Goal: Information Seeking & Learning: Learn about a topic

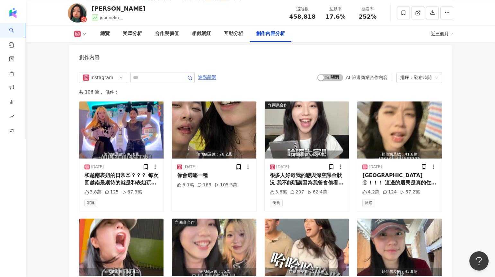
scroll to position [1986, 0]
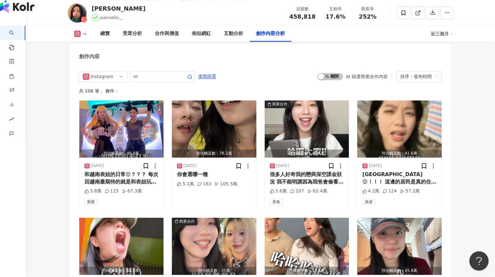
click at [15, 25] on div "button" at bounding box center [13, 13] width 26 height 26
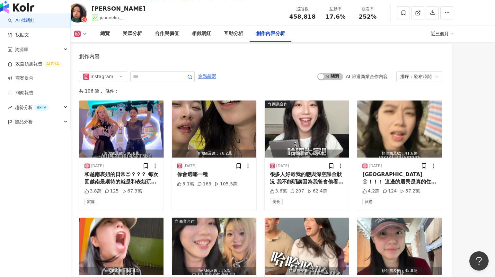
click at [16, 24] on link "AI 找網紅" at bounding box center [21, 20] width 27 height 6
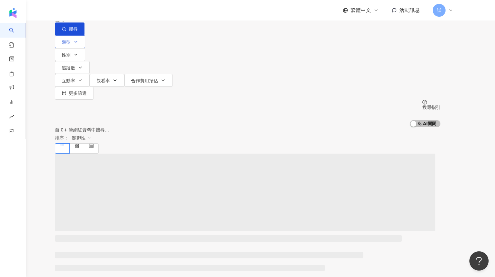
click at [85, 48] on button "類型" at bounding box center [70, 41] width 30 height 13
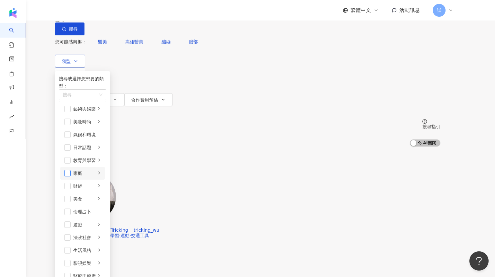
click at [71, 176] on span "button" at bounding box center [67, 173] width 6 height 6
click at [71, 145] on span "button" at bounding box center [67, 147] width 6 height 6
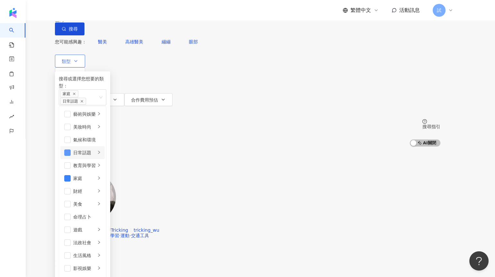
scroll to position [81, 0]
click at [71, 252] on span "button" at bounding box center [67, 255] width 6 height 6
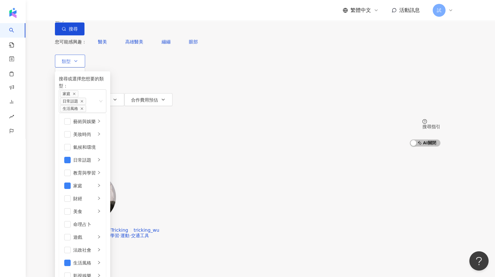
scroll to position [197, 0]
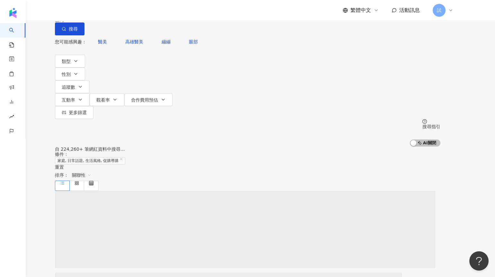
click at [81, 11] on div "不分平台" at bounding box center [70, 6] width 22 height 10
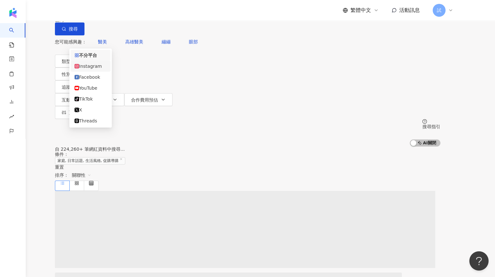
click at [99, 72] on div "Instagram" at bounding box center [91, 66] width 40 height 11
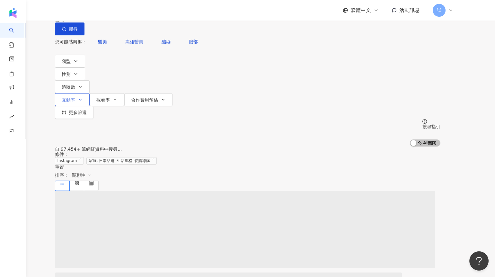
click at [90, 93] on button "互動率" at bounding box center [72, 99] width 35 height 13
click at [197, 67] on input "number" at bounding box center [222, 63] width 106 height 7
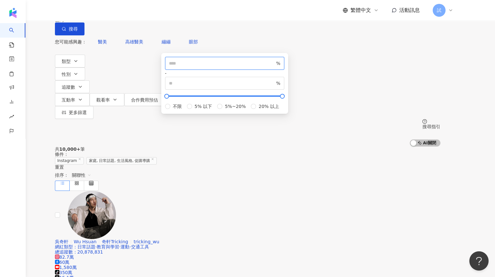
type input "*"
click at [330, 146] on div "共 10,000+ 筆 條件 ： Instagram 家庭, 日常話題, 生活風格, 促購導購 重置 排序： 關聯性" at bounding box center [247, 168] width 385 height 44
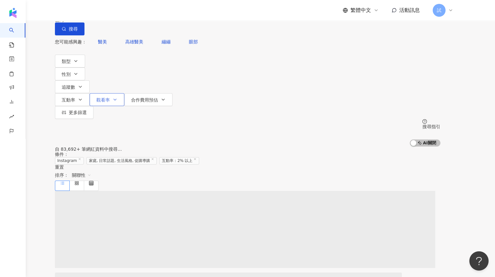
click at [124, 93] on button "觀看率" at bounding box center [107, 99] width 35 height 13
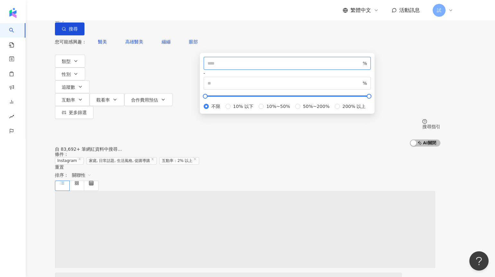
click at [240, 67] on input "number" at bounding box center [284, 63] width 154 height 7
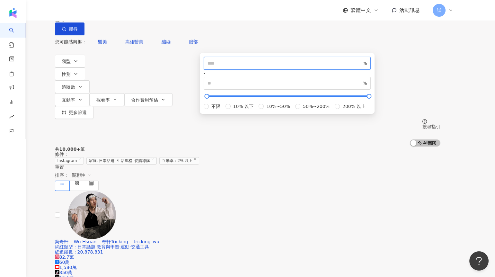
type input "**"
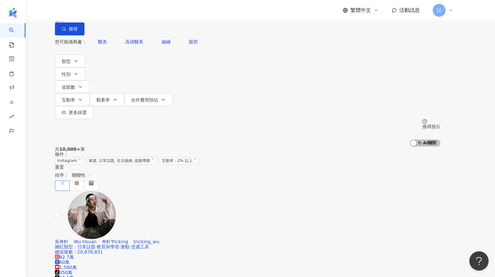
click at [376, 146] on div "共 10,000+ 筆 條件 ： Instagram 家庭, 日常話題, 生活風格, 促購導購 互動率：2% 以上 重置 排序： 關聯性" at bounding box center [247, 168] width 385 height 44
click at [90, 80] on button "追蹤數" at bounding box center [72, 86] width 35 height 13
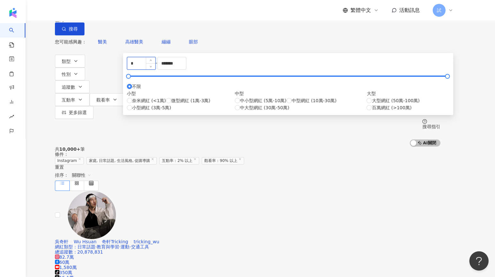
click at [155, 69] on input "*" at bounding box center [141, 63] width 28 height 12
drag, startPoint x: 176, startPoint y: 98, endPoint x: 141, endPoint y: 98, distance: 35.0
click at [141, 98] on div "* - ******* 不限 小型 奈米網紅 (<1萬) 微型網紅 (1萬-3萬) 小型網紅 (3萬-5萬) 中型 中小型網紅 (5萬-10萬) 中型網紅 (…" at bounding box center [288, 84] width 322 height 54
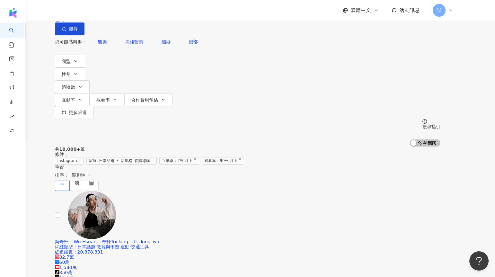
click at [363, 146] on div "共 10,000+ 筆 條件 ： Instagram 家庭, 日常話題, 生活風格, 促購導購 互動率：2% 以上 觀看率：90% 以上 重置 排序： 關聯性" at bounding box center [247, 168] width 385 height 44
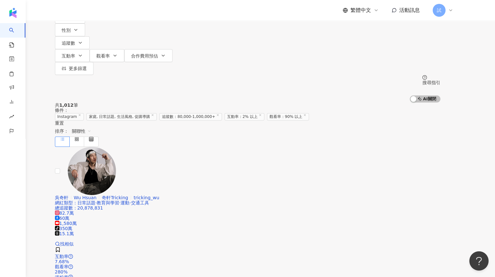
scroll to position [36, 0]
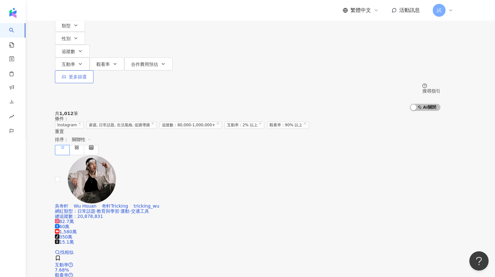
click at [87, 74] on span "更多篩選" at bounding box center [78, 76] width 18 height 5
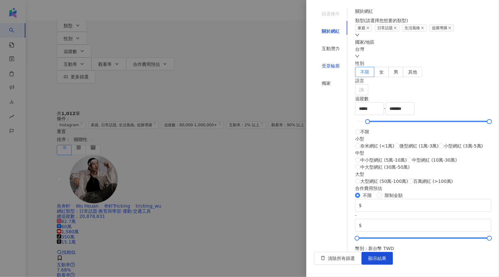
click at [325, 62] on div "受眾輪廓" at bounding box center [331, 65] width 18 height 7
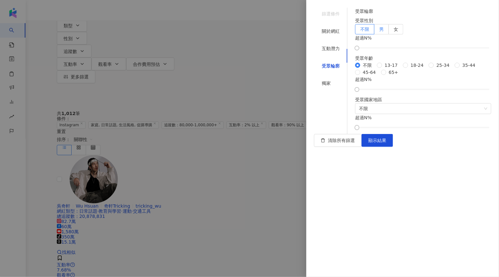
click at [389, 34] on label "男" at bounding box center [382, 29] width 14 height 10
click at [403, 34] on label "女" at bounding box center [396, 29] width 14 height 10
drag, startPoint x: 368, startPoint y: 75, endPoint x: 415, endPoint y: 74, distance: 46.9
click at [412, 50] on div at bounding box center [410, 48] width 4 height 4
click at [386, 143] on span "顯示結果" at bounding box center [377, 140] width 18 height 5
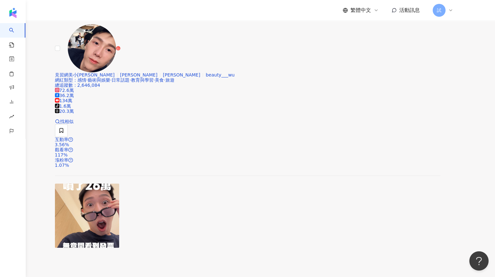
scroll to position [1082, 0]
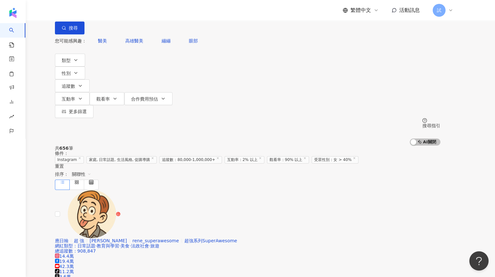
scroll to position [0, 0]
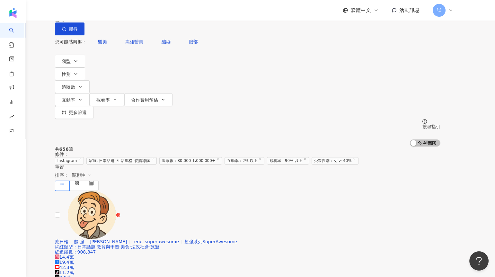
click at [402, 22] on div "台灣" at bounding box center [247, 19] width 385 height 5
click at [382, 68] on div "香港" at bounding box center [386, 64] width 9 height 7
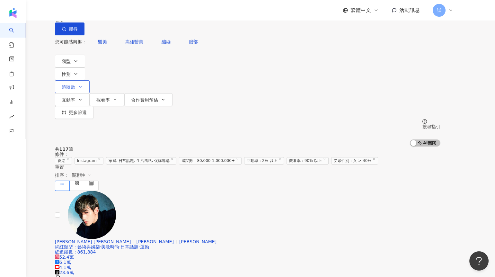
click at [83, 84] on icon "button" at bounding box center [80, 86] width 5 height 5
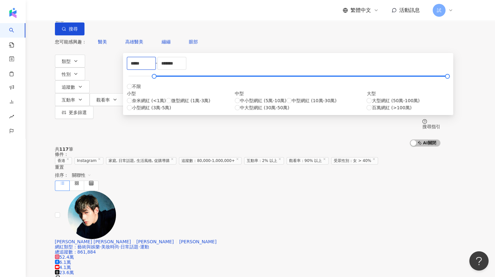
drag, startPoint x: 149, startPoint y: 99, endPoint x: 140, endPoint y: 99, distance: 9.0
click at [141, 99] on div "***** - ******* 不限 小型 奈米網紅 (<1萬) 微型網紅 (1萬-3萬) 小型網紅 (3萬-5萬) 中型 中小型網紅 (5萬-10萬) 中型…" at bounding box center [288, 84] width 322 height 54
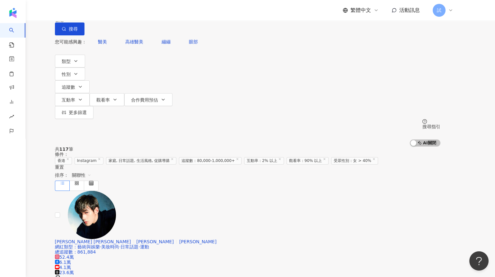
click at [110, 146] on div "共 117 筆 條件 ： 香港 Instagram 家庭, 日常話題, 生活風格, 促購導購 追蹤數：80,000-1,000,000+ 互動率：2% 以上 …" at bounding box center [247, 168] width 385 height 44
click at [86, 11] on div "Instagram" at bounding box center [72, 6] width 27 height 10
click at [209, 146] on div "共 170 筆 條件 ： 香港 Instagram 家庭, 日常話題, 生活風格, 促購導購 追蹤數：50,000-1,000,000+ 互動率：2% 以上 …" at bounding box center [247, 157] width 385 height 23
click at [93, 106] on button "更多篩選" at bounding box center [74, 112] width 39 height 13
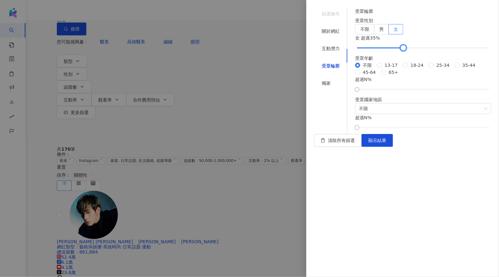
drag, startPoint x: 419, startPoint y: 73, endPoint x: 409, endPoint y: 73, distance: 9.6
click at [409, 50] on div at bounding box center [423, 48] width 133 height 4
click at [386, 143] on span "顯示結果" at bounding box center [377, 140] width 18 height 5
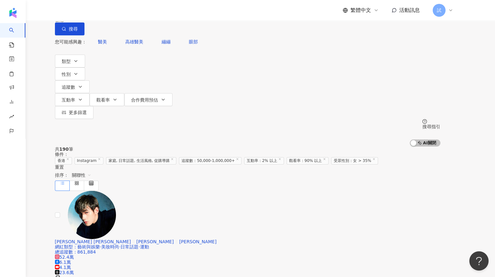
click at [86, 11] on div "Instagram" at bounding box center [72, 6] width 27 height 10
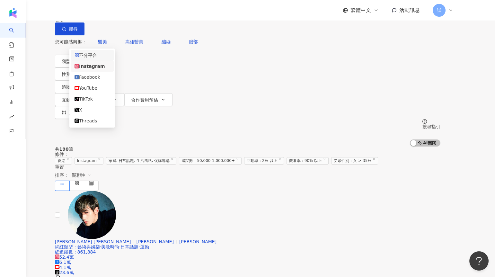
click at [99, 53] on div "不分平台" at bounding box center [92, 55] width 35 height 7
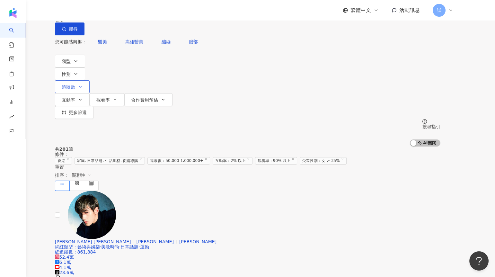
click at [75, 84] on span "追蹤數" at bounding box center [68, 86] width 13 height 5
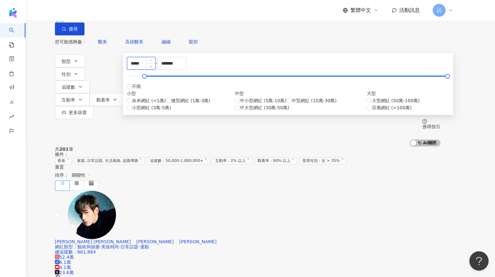
click at [148, 69] on input "*****" at bounding box center [141, 63] width 28 height 12
click at [130, 146] on div "共 201 筆 條件 ： 香港 家庭, 日常話題, 生活風格, 促購導購 追蹤數：50,000-1,000,000+ 互動率：2% 以上 觀看率：90% 以上…" at bounding box center [247, 168] width 385 height 44
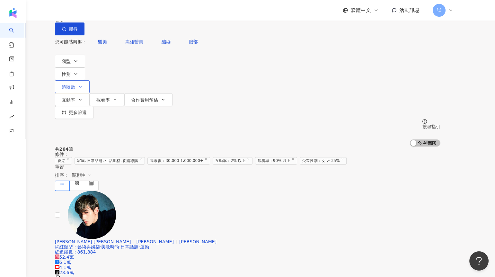
click at [75, 84] on span "追蹤數" at bounding box center [68, 86] width 13 height 5
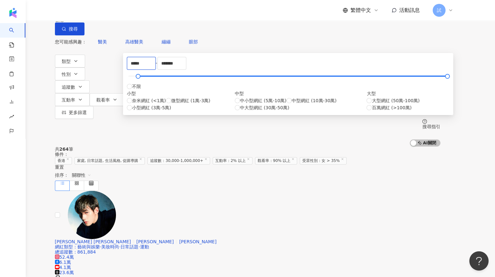
drag, startPoint x: 151, startPoint y: 98, endPoint x: 142, endPoint y: 98, distance: 8.4
click at [142, 98] on div "***** - ******* 不限 小型 奈米網紅 (<1萬) 微型網紅 (1萬-3萬) 小型網紅 (3萬-5萬) 中型 中小型網紅 (5萬-10萬) 中型…" at bounding box center [288, 84] width 322 height 54
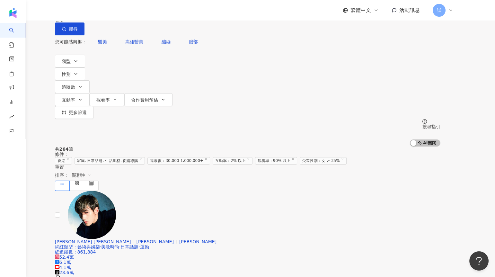
click at [332, 146] on div "共 264 筆 條件 ： 香港 家庭, 日常話題, 生活風格, 促購導購 追蹤數：30,000-1,000,000+ 互動率：2% 以上 觀看率：90% 以上…" at bounding box center [247, 157] width 385 height 23
click at [75, 84] on span "追蹤數" at bounding box center [68, 86] width 13 height 5
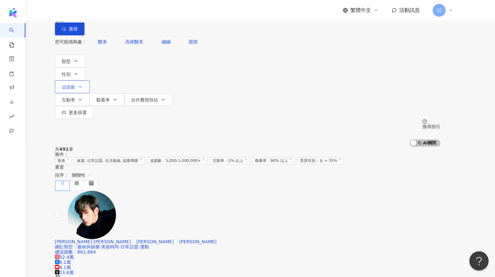
click at [83, 84] on icon "button" at bounding box center [80, 86] width 5 height 5
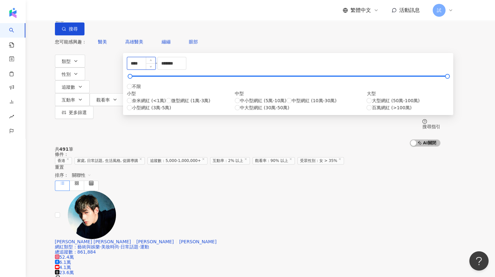
drag, startPoint x: 149, startPoint y: 99, endPoint x: 145, endPoint y: 99, distance: 4.5
click at [145, 69] on input "****" at bounding box center [141, 63] width 28 height 12
type input "*****"
click at [332, 146] on div "共 491 筆 條件 ： 香港 家庭, 日常話題, 生活風格, 促購導購 追蹤數：5,000-1,000,000+ 互動率：2% 以上 觀看率：90% 以上 …" at bounding box center [247, 168] width 385 height 44
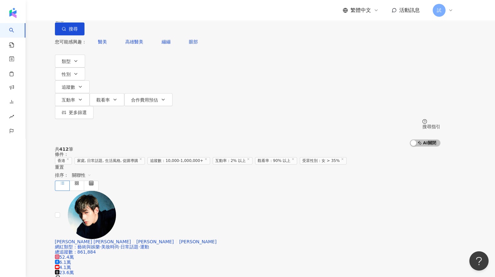
click at [81, 11] on div "不分平台" at bounding box center [70, 6] width 22 height 10
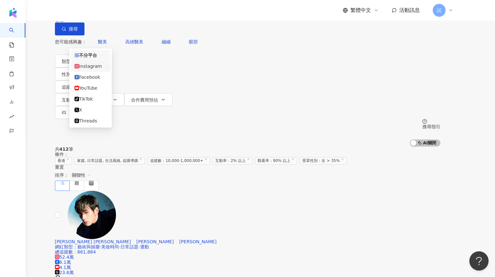
click at [94, 64] on div "Instagram" at bounding box center [91, 66] width 32 height 7
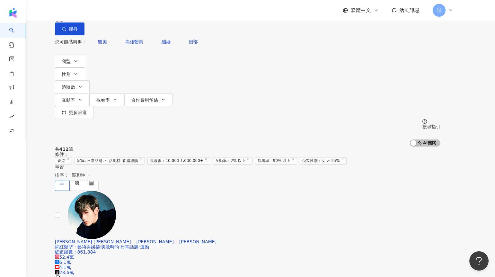
click at [81, 11] on div "不分平台" at bounding box center [70, 6] width 22 height 10
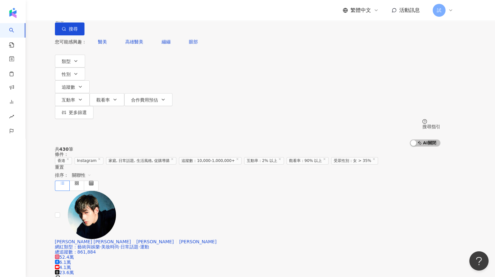
click at [86, 11] on div "Instagram" at bounding box center [72, 6] width 27 height 10
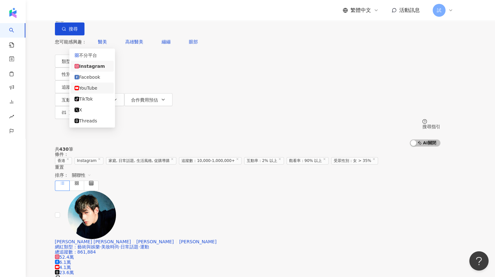
click at [95, 90] on div "YouTube" at bounding box center [92, 87] width 35 height 7
